Goal: Information Seeking & Learning: Learn about a topic

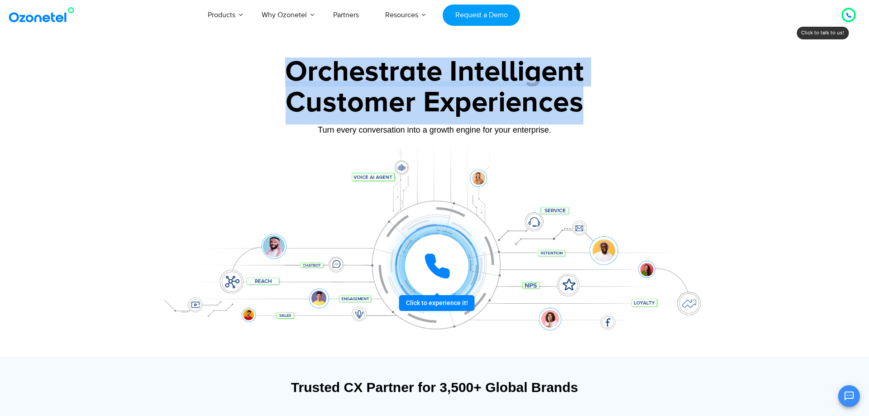
drag, startPoint x: 275, startPoint y: 65, endPoint x: 610, endPoint y: 110, distance: 337.8
click at [610, 110] on div "Orchestrate Intelligent Customer Experiences Turn every conversation into a gro…" at bounding box center [435, 206] width 566 height 299
click at [637, 121] on div "Customer Experiences" at bounding box center [435, 102] width 566 height 43
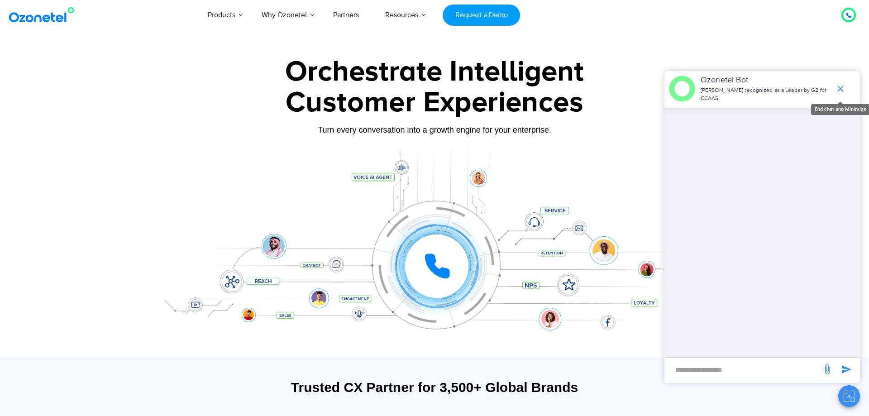
click at [843, 84] on icon "end chat or minimize" at bounding box center [840, 88] width 11 height 11
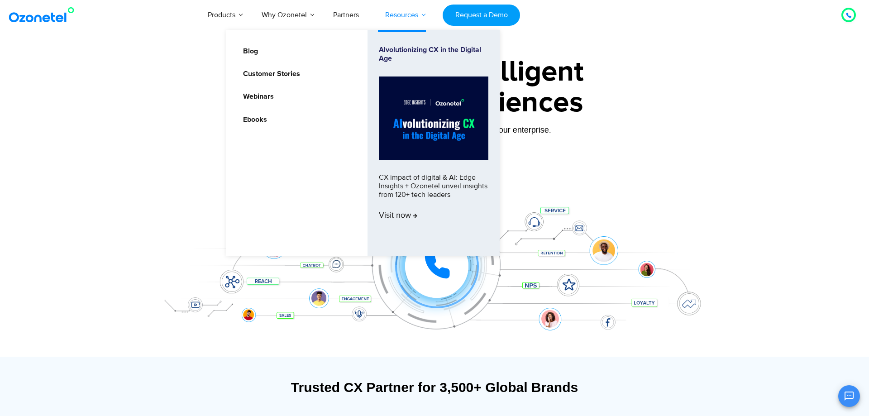
click at [404, 10] on link "Resources" at bounding box center [401, 15] width 59 height 30
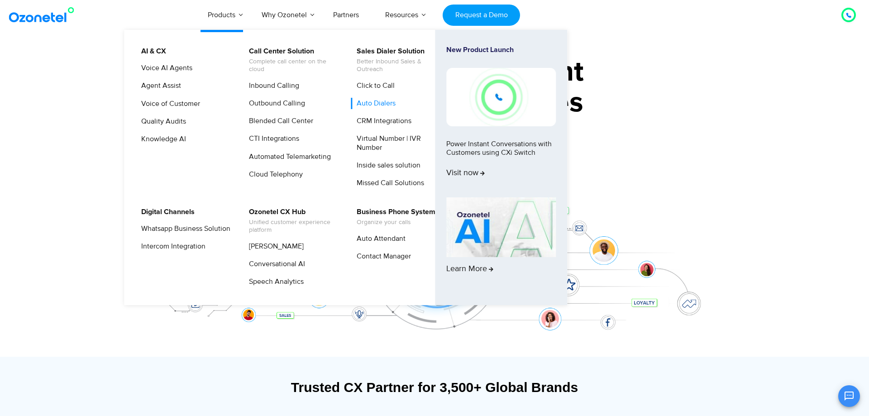
click at [363, 101] on link "Auto Dialers" at bounding box center [374, 103] width 46 height 11
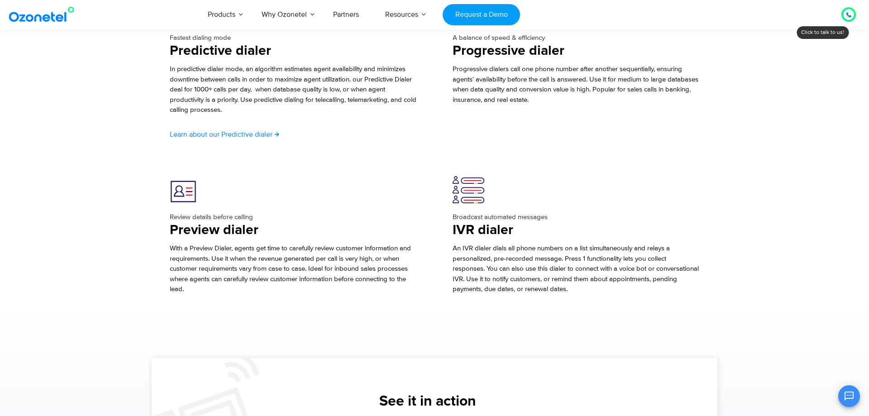
scroll to position [1185, 0]
